Goal: Task Accomplishment & Management: Complete application form

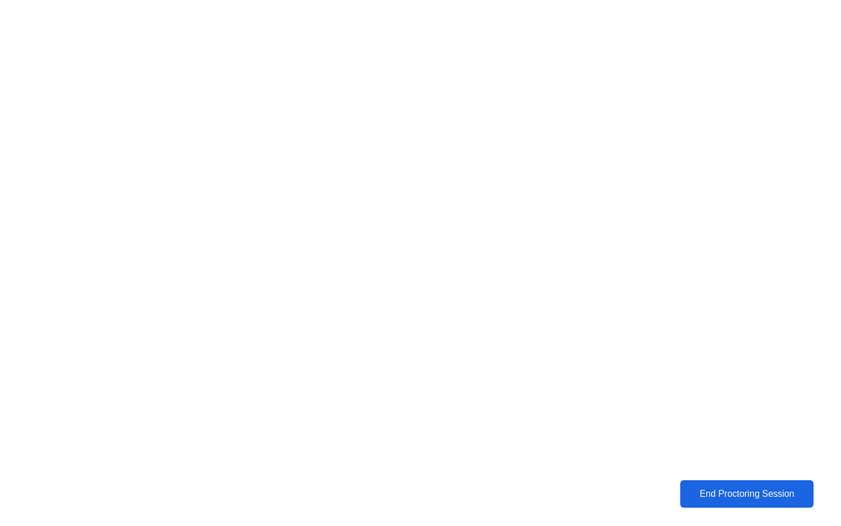
click at [727, 491] on div "End Proctoring Session" at bounding box center [747, 494] width 126 height 10
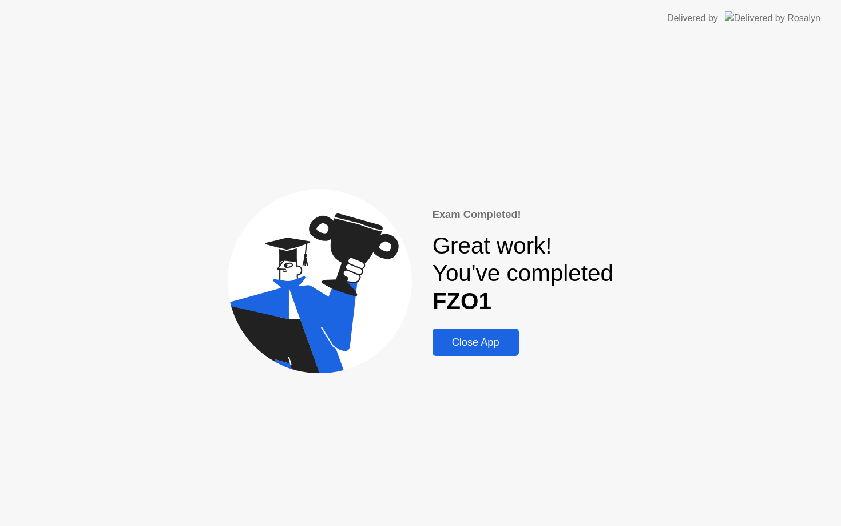
click at [499, 338] on div "Close App" at bounding box center [476, 342] width 80 height 12
